Goal: Communication & Community: Answer question/provide support

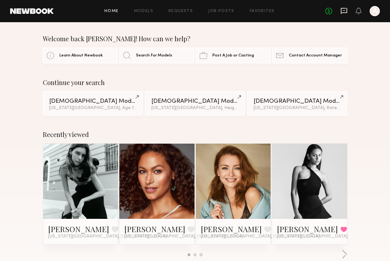
click at [344, 9] on icon at bounding box center [344, 10] width 7 height 7
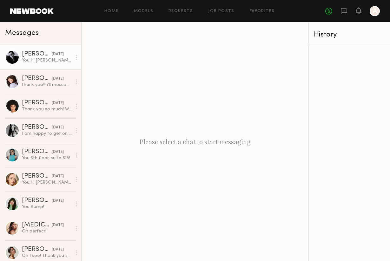
click at [36, 59] on div "You: Hi [PERSON_NAME]! What is your availability for [DATE] in the afternoon? W…" at bounding box center [47, 60] width 50 height 6
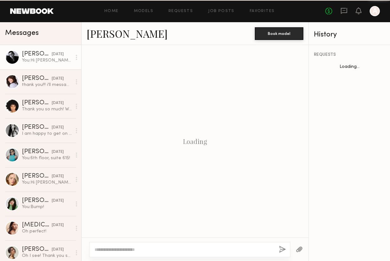
scroll to position [629, 0]
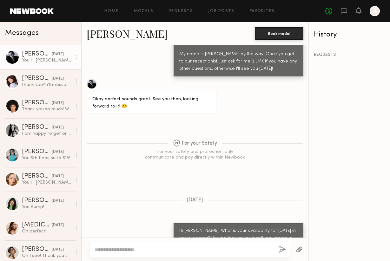
click at [137, 248] on textarea at bounding box center [184, 250] width 179 height 6
type textarea "**********"
click at [283, 248] on button "button" at bounding box center [282, 250] width 7 height 8
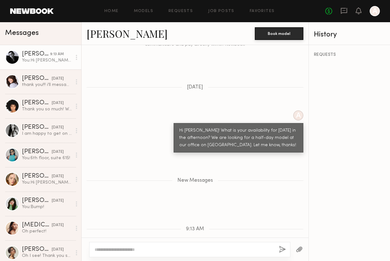
scroll to position [756, 0]
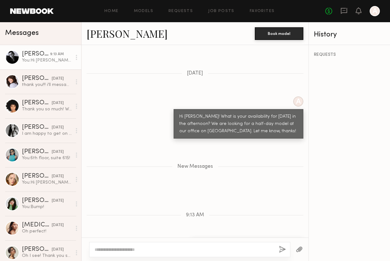
click at [114, 34] on link "[PERSON_NAME]" at bounding box center [127, 34] width 81 height 14
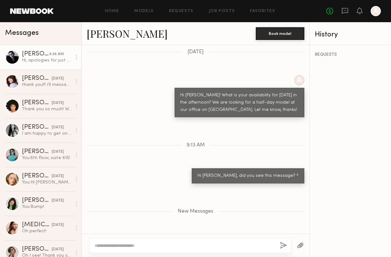
scroll to position [530, 0]
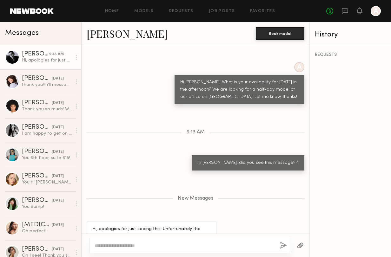
click at [155, 247] on textarea at bounding box center [185, 246] width 180 height 6
click at [163, 241] on div at bounding box center [190, 245] width 202 height 15
click at [146, 247] on textarea at bounding box center [185, 246] width 180 height 6
type textarea "**********"
click at [285, 246] on button "button" at bounding box center [283, 246] width 7 height 8
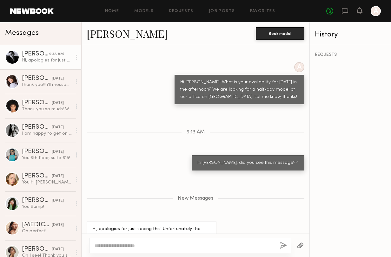
scroll to position [560, 0]
